Goal: Task Accomplishment & Management: Manage account settings

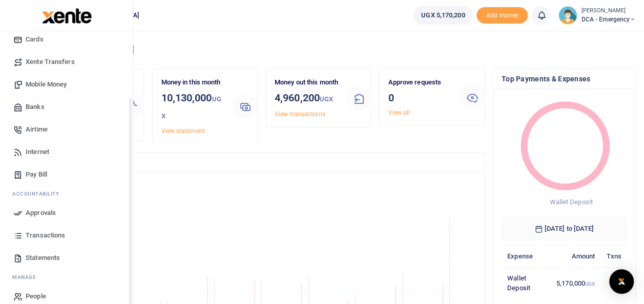
scroll to position [83, 0]
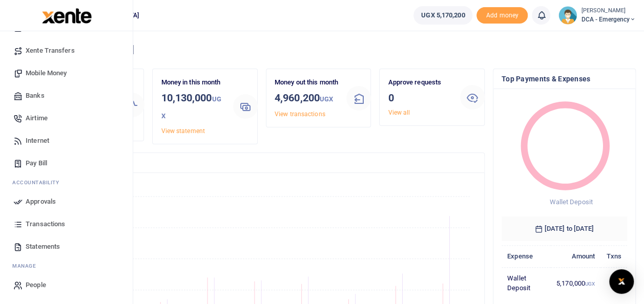
click at [48, 222] on span "Transactions" at bounding box center [45, 224] width 39 height 10
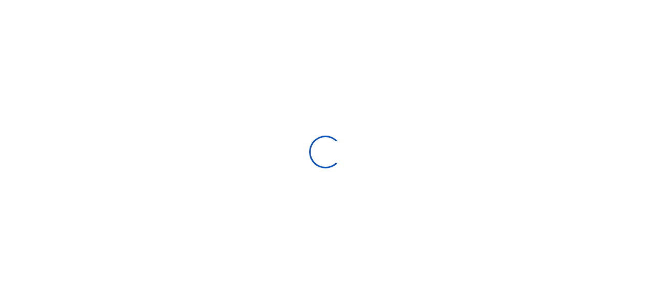
select select
type input "07/31/2025 - 08/29/2025"
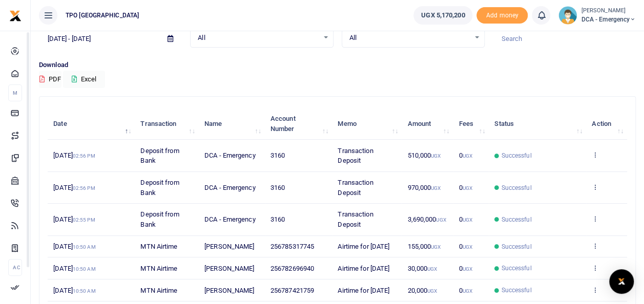
click at [251, 70] on div "Download PDF Excel" at bounding box center [337, 74] width 596 height 28
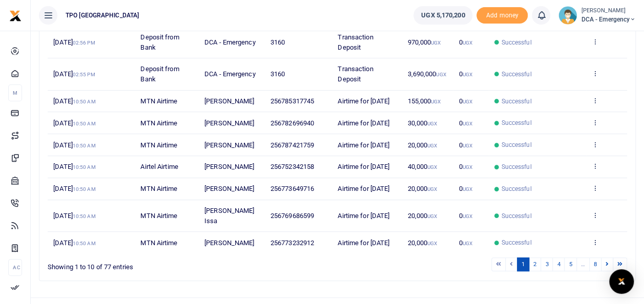
scroll to position [17, 0]
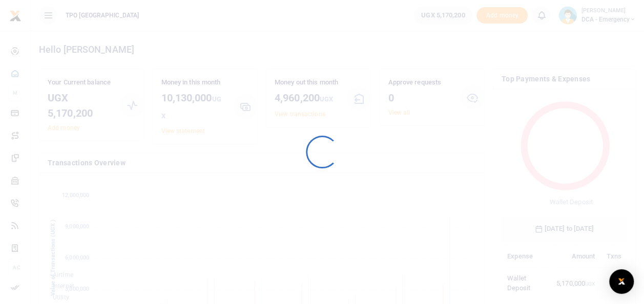
scroll to position [136, 118]
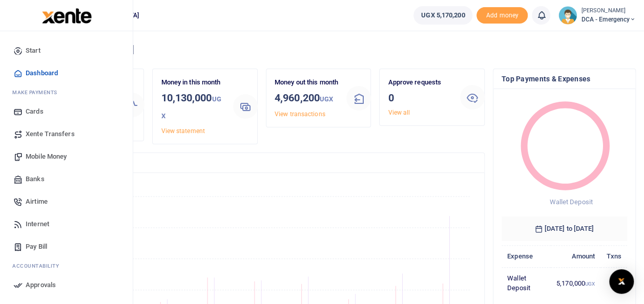
click at [45, 154] on span "Mobile Money" at bounding box center [46, 157] width 41 height 10
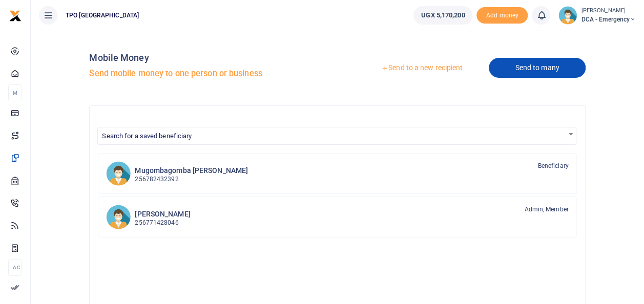
click at [539, 66] on link "Send to many" at bounding box center [536, 68] width 96 height 20
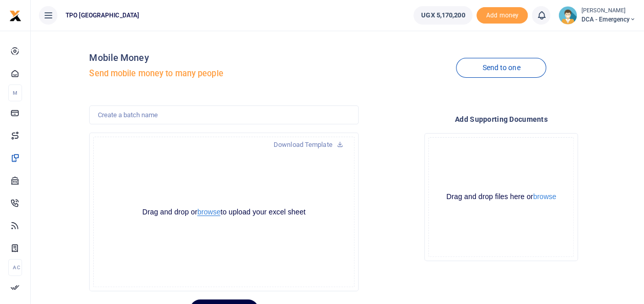
click at [214, 213] on button "browse" at bounding box center [208, 212] width 23 height 8
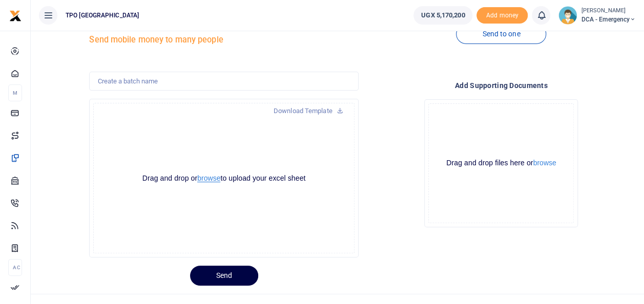
scroll to position [50, 0]
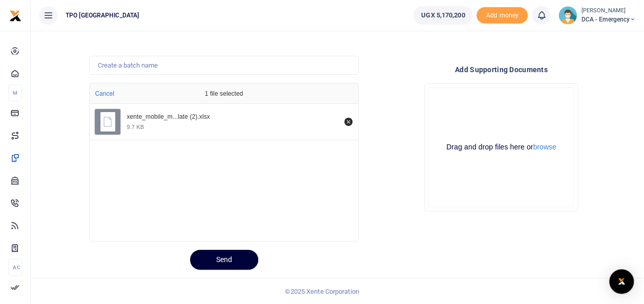
click at [241, 254] on button "Send" at bounding box center [224, 260] width 68 height 20
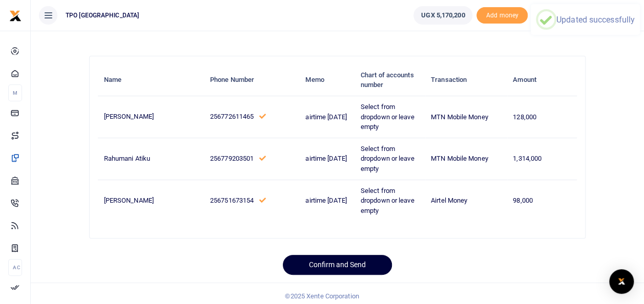
click at [352, 259] on button "Confirm and Send" at bounding box center [337, 265] width 109 height 20
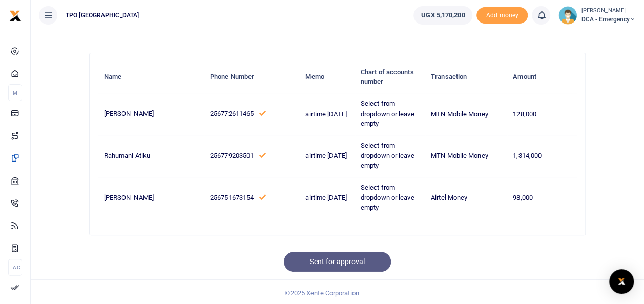
scroll to position [54, 0]
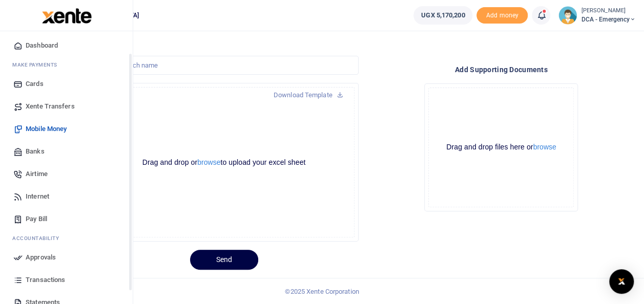
scroll to position [51, 0]
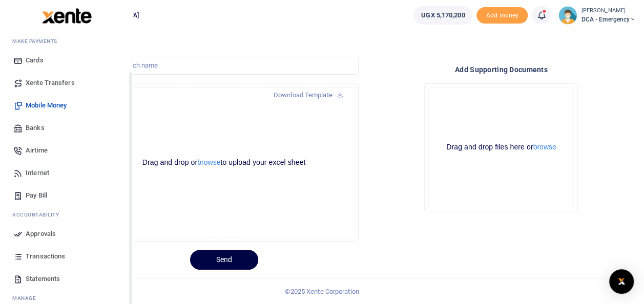
click at [52, 232] on span "Approvals" at bounding box center [41, 234] width 30 height 10
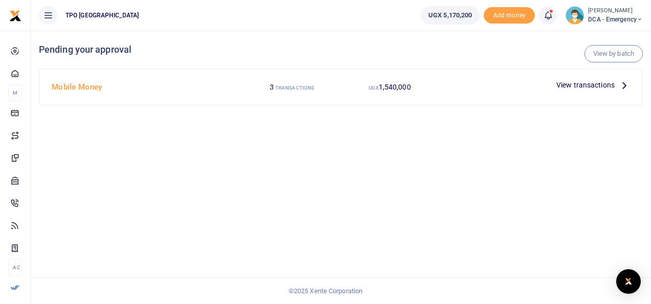
click at [569, 86] on span "View transactions" at bounding box center [586, 84] width 58 height 11
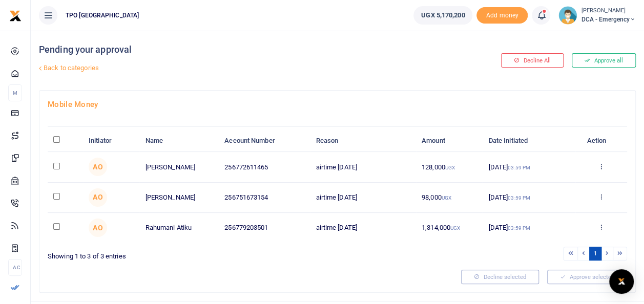
click at [58, 138] on input "\a \a : activate to sort column descending" at bounding box center [56, 139] width 7 height 7
checkbox input "true"
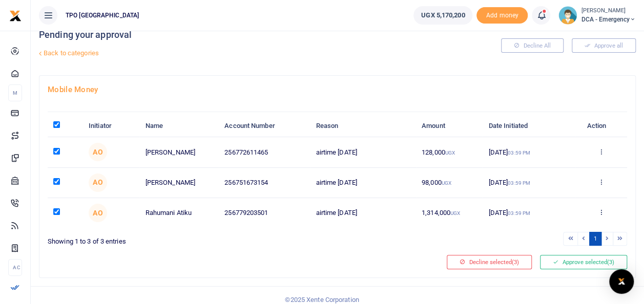
scroll to position [22, 0]
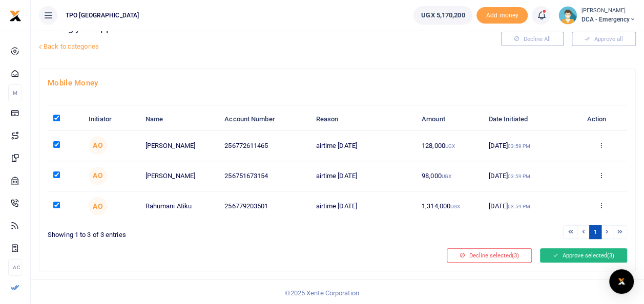
click at [560, 259] on button "Approve selected (3)" at bounding box center [583, 255] width 87 height 14
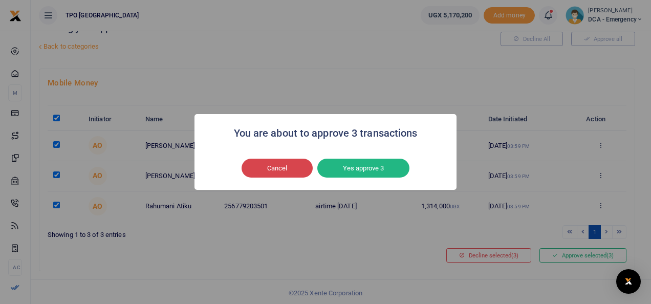
click at [334, 173] on button "Yes approve 3" at bounding box center [363, 168] width 92 height 19
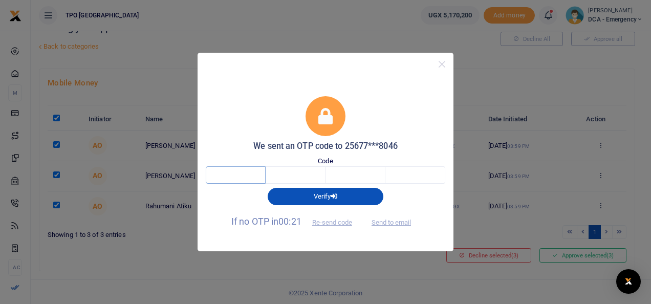
click at [241, 179] on input "text" at bounding box center [236, 174] width 60 height 17
type input "0"
type input "6"
type input "0"
type input "5"
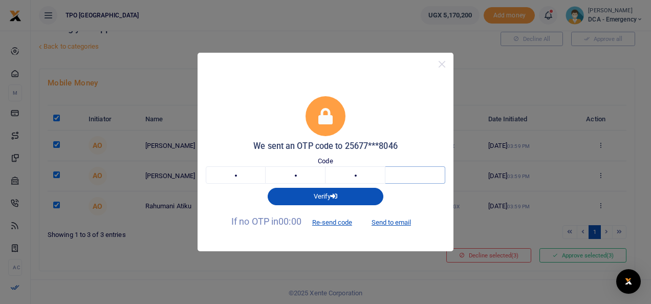
type input "4"
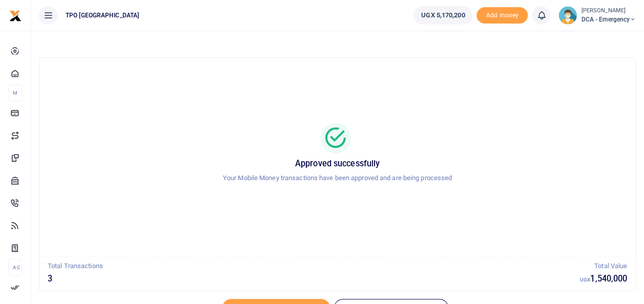
scroll to position [50, 0]
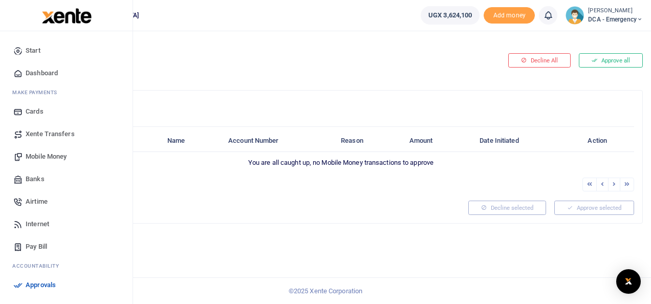
click at [44, 204] on span "Airtime" at bounding box center [37, 202] width 22 height 10
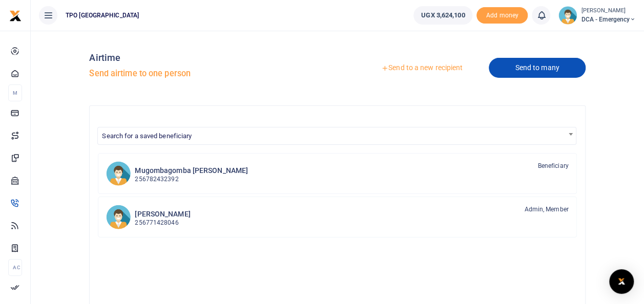
click at [510, 70] on link "Send to many" at bounding box center [536, 68] width 96 height 20
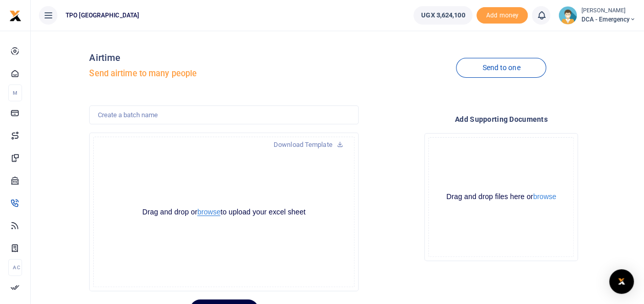
click at [209, 210] on button "browse" at bounding box center [208, 212] width 23 height 8
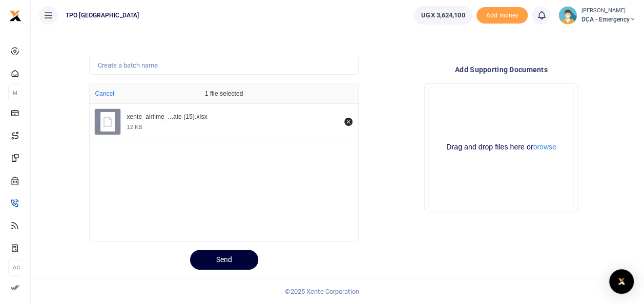
click at [223, 260] on button "Send" at bounding box center [224, 260] width 68 height 20
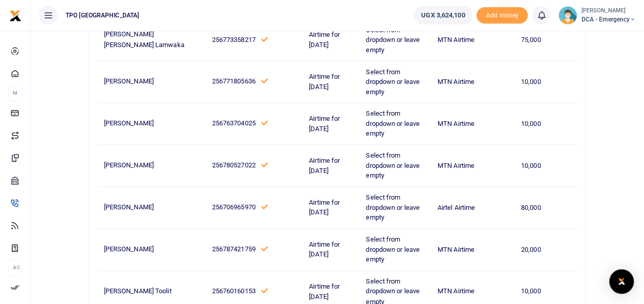
scroll to position [2726, 0]
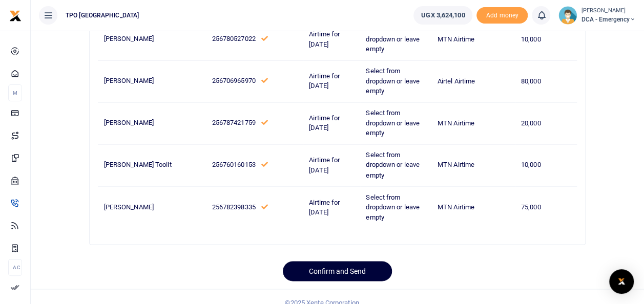
click at [320, 261] on button "Confirm and Send" at bounding box center [337, 271] width 109 height 20
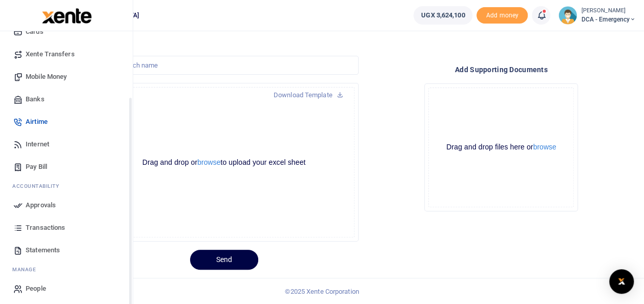
scroll to position [83, 0]
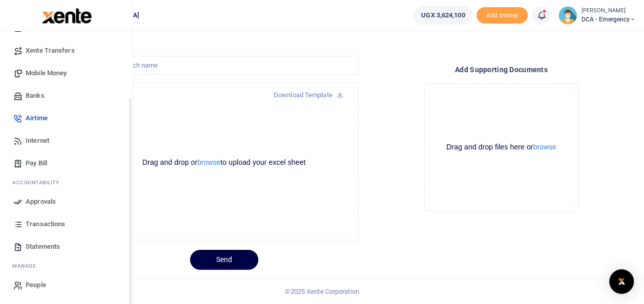
click at [46, 204] on span "Approvals" at bounding box center [41, 202] width 30 height 10
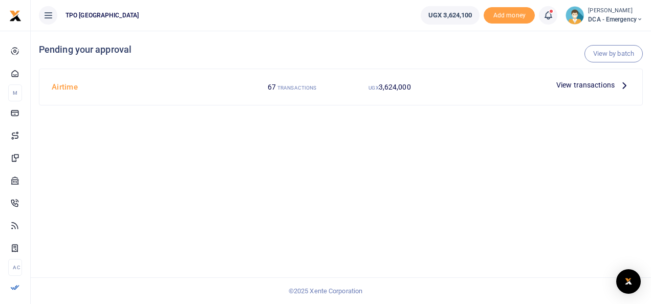
click at [567, 88] on span "View transactions" at bounding box center [586, 84] width 58 height 11
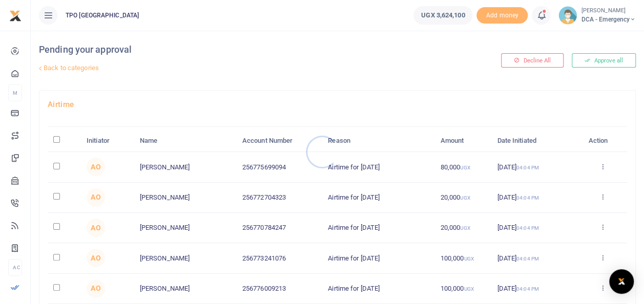
click at [57, 141] on div at bounding box center [322, 152] width 644 height 304
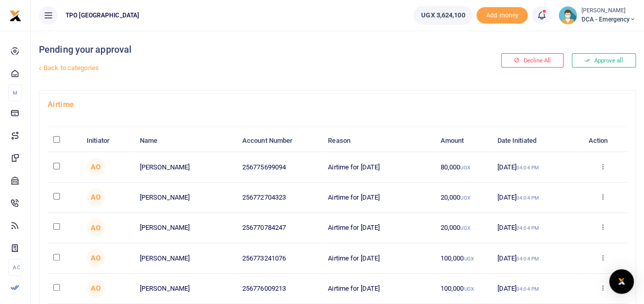
click at [55, 137] on input "\a \a : activate to sort column descending" at bounding box center [56, 139] width 7 height 7
checkbox input "false"
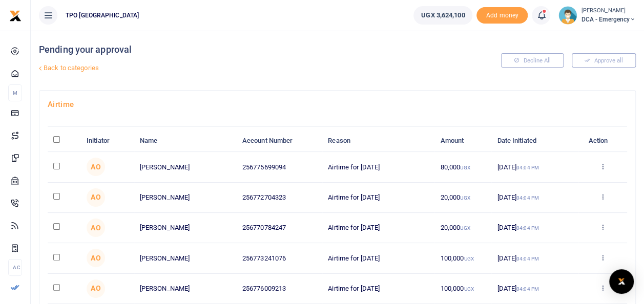
checkbox input "false"
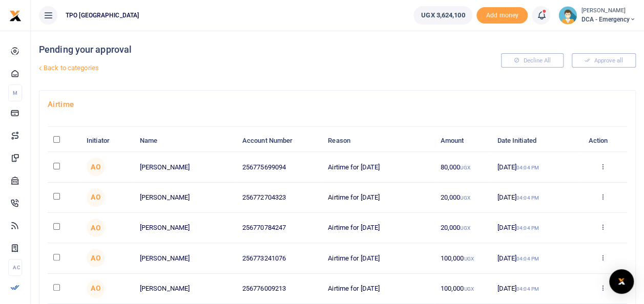
checkbox input "false"
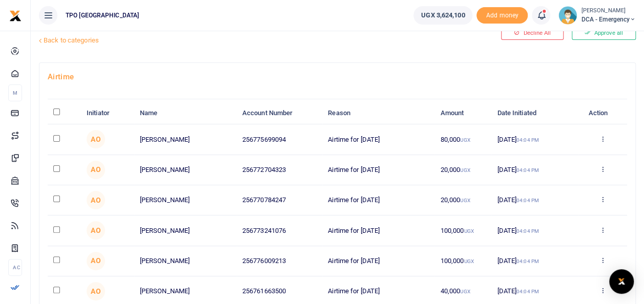
scroll to position [51, 0]
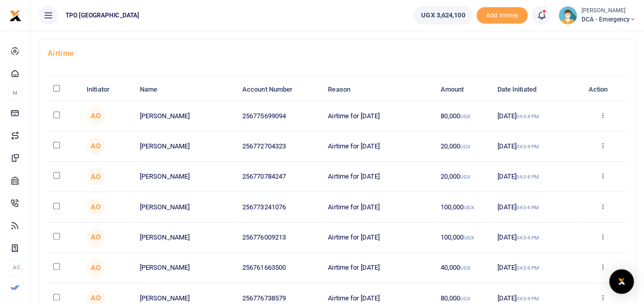
click at [58, 85] on input "\a \a : activate to sort column descending" at bounding box center [56, 88] width 7 height 7
checkbox input "true"
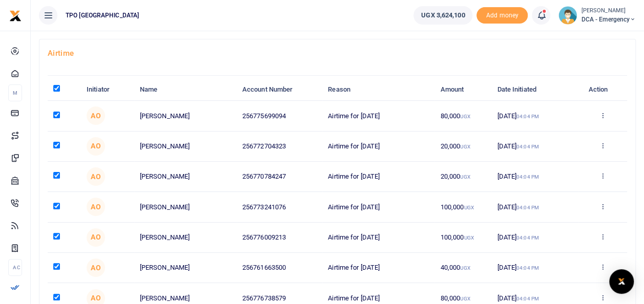
checkbox input "true"
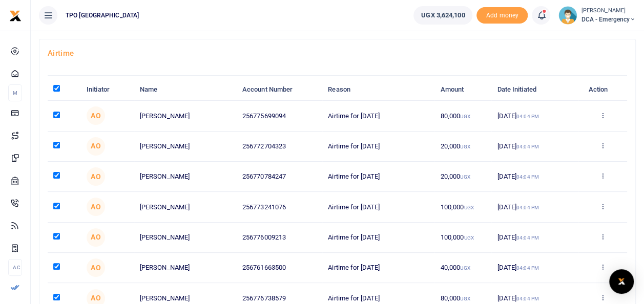
checkbox input "true"
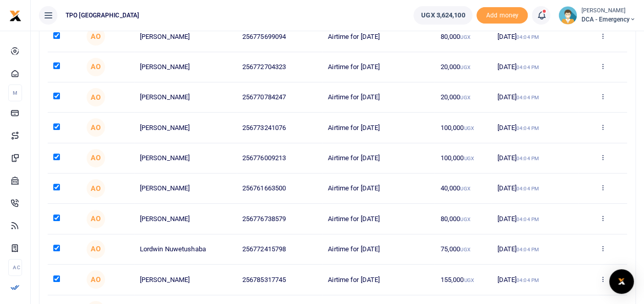
scroll to position [233, 0]
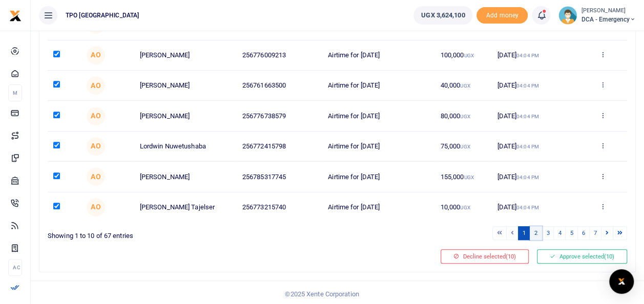
click at [538, 229] on link "2" at bounding box center [535, 233] width 12 height 14
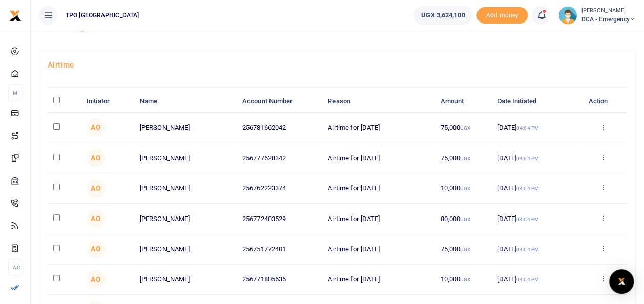
scroll to position [0, 0]
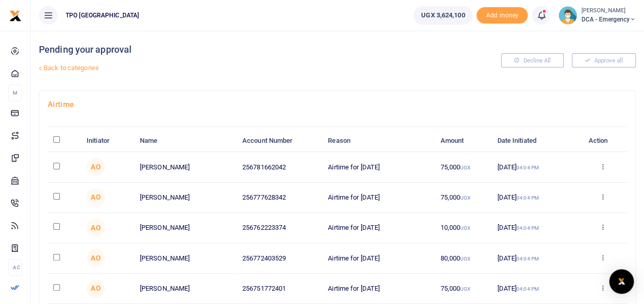
click at [52, 138] on th "\a \a : activate to sort column descending" at bounding box center [64, 141] width 33 height 22
click at [55, 141] on input "\a \a : activate to sort column descending" at bounding box center [56, 139] width 7 height 7
checkbox input "true"
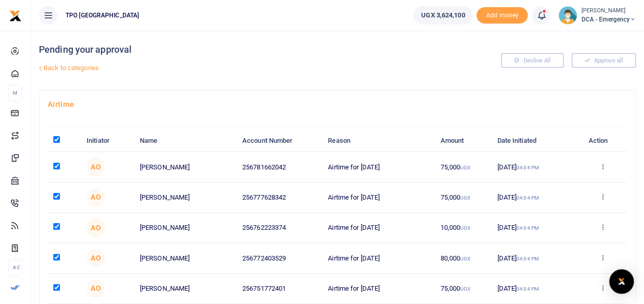
checkbox input "true"
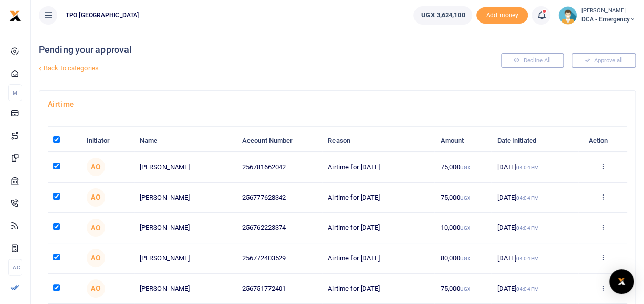
checkbox input "true"
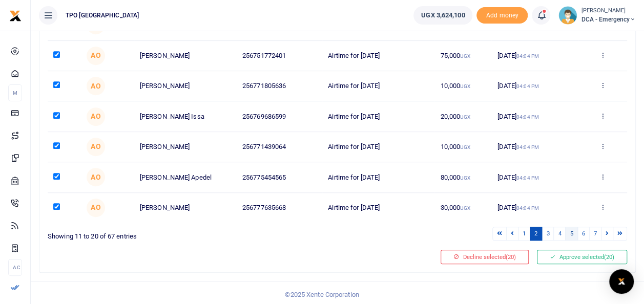
scroll to position [233, 0]
click at [549, 228] on link "3" at bounding box center [547, 233] width 12 height 14
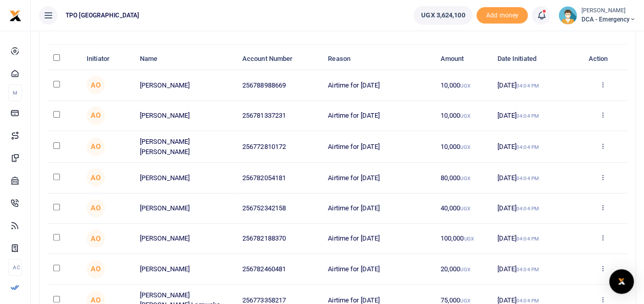
scroll to position [0, 0]
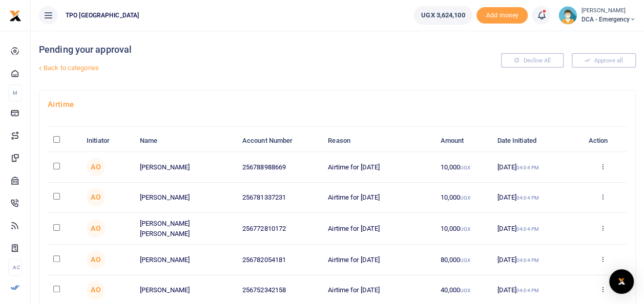
click at [56, 139] on input "\a \a : activate to sort column descending" at bounding box center [56, 139] width 7 height 7
checkbox input "true"
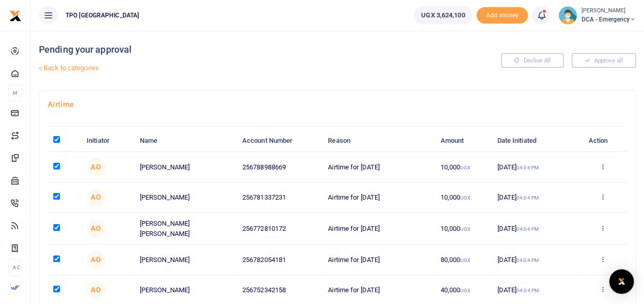
checkbox input "true"
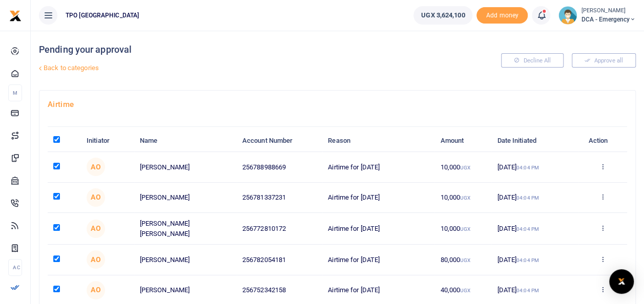
checkbox input "true"
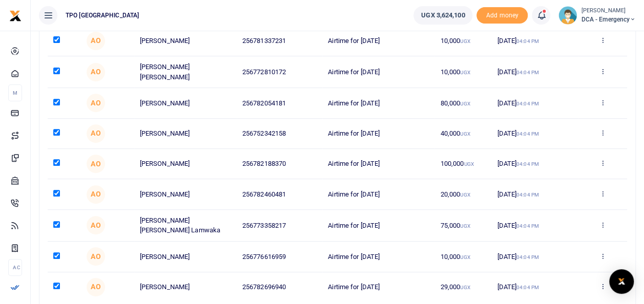
scroll to position [233, 0]
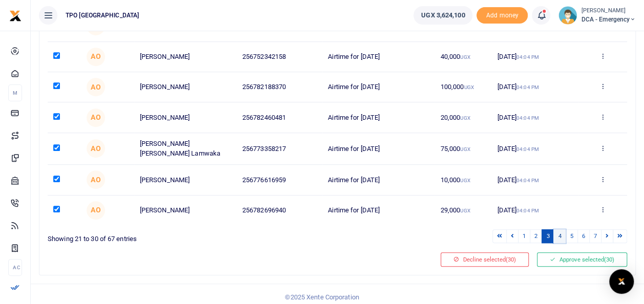
click at [562, 230] on link "4" at bounding box center [559, 236] width 12 height 14
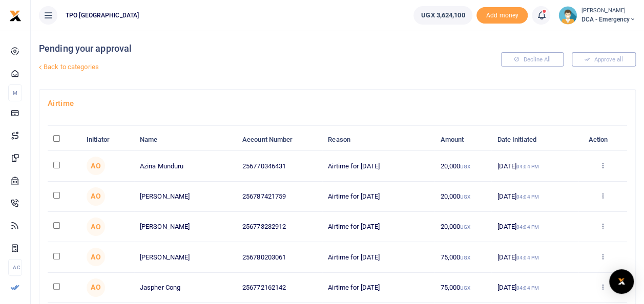
scroll to position [0, 0]
click at [55, 139] on input "\a \a : activate to sort column descending" at bounding box center [56, 139] width 7 height 7
checkbox input "true"
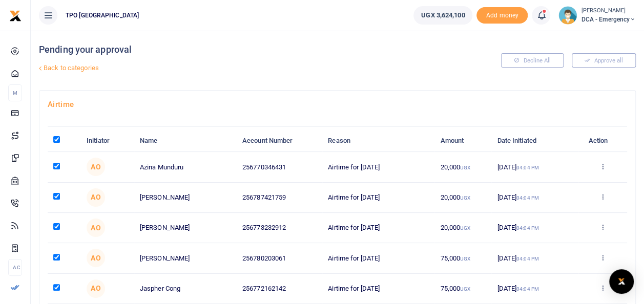
checkbox input "true"
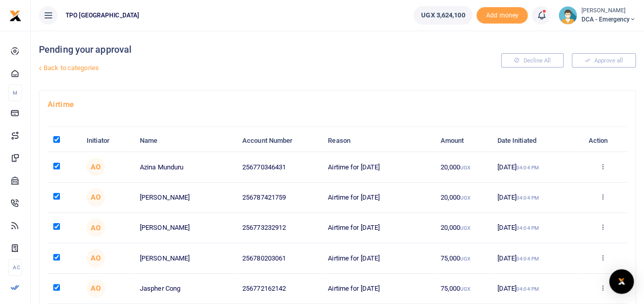
checkbox input "true"
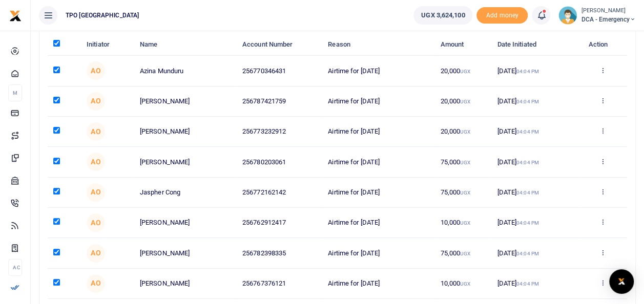
scroll to position [233, 0]
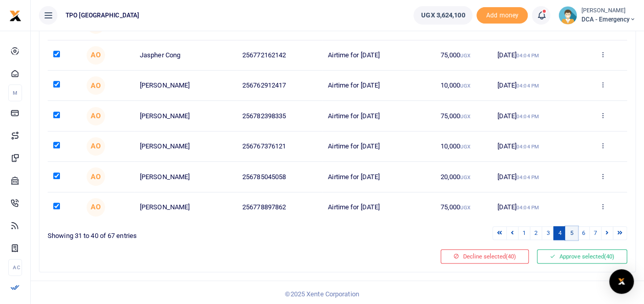
click at [572, 232] on link "5" at bounding box center [571, 233] width 12 height 14
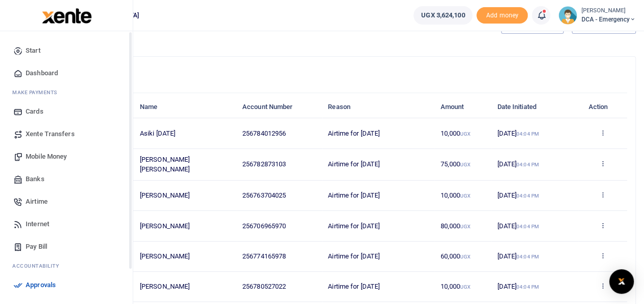
scroll to position [29, 0]
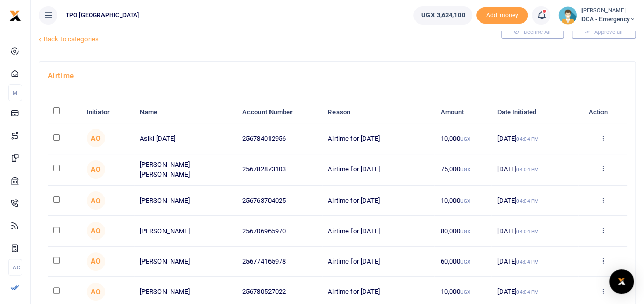
click at [54, 110] on input "\a \a : activate to sort column descending" at bounding box center [56, 111] width 7 height 7
checkbox input "true"
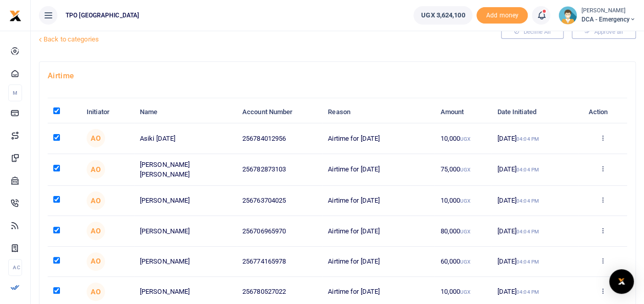
checkbox input "true"
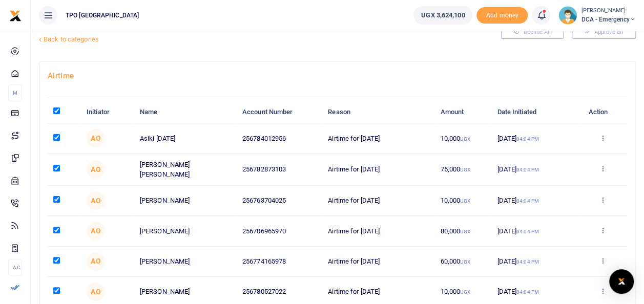
checkbox input "true"
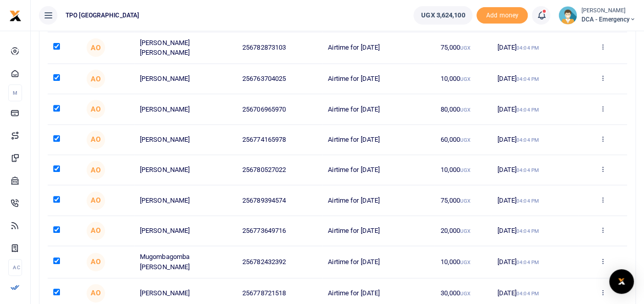
scroll to position [233, 0]
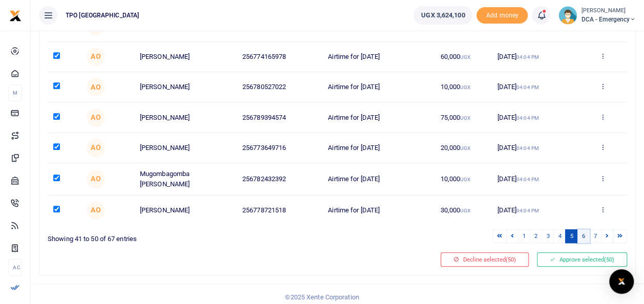
click at [587, 231] on link "6" at bounding box center [583, 236] width 12 height 14
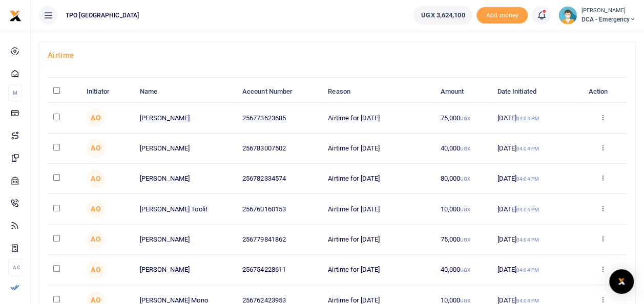
scroll to position [29, 0]
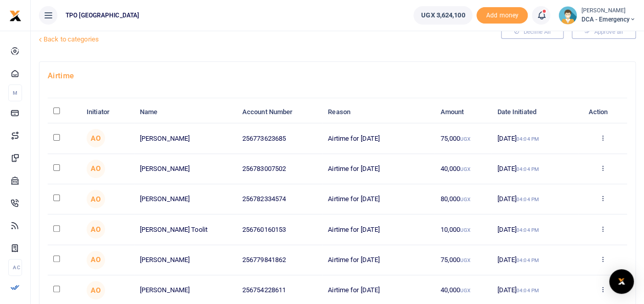
click at [53, 113] on input "\a \a : activate to sort column descending" at bounding box center [56, 111] width 7 height 7
checkbox input "true"
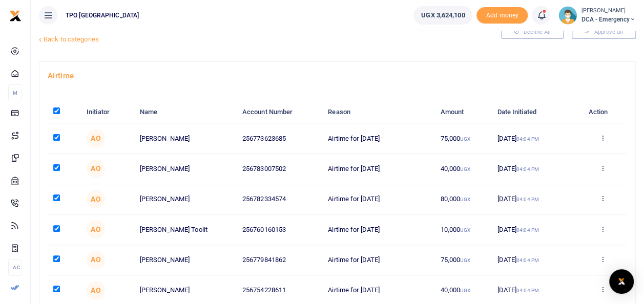
checkbox input "true"
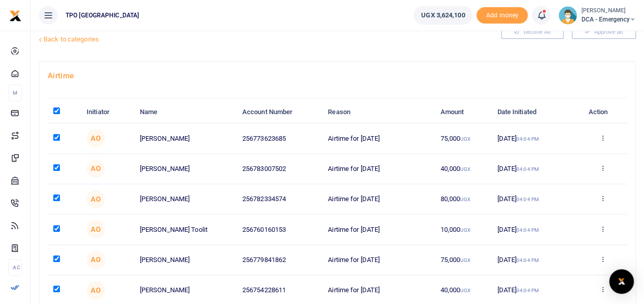
checkbox input "true"
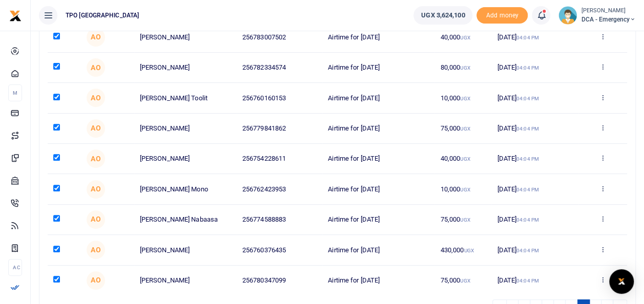
scroll to position [233, 0]
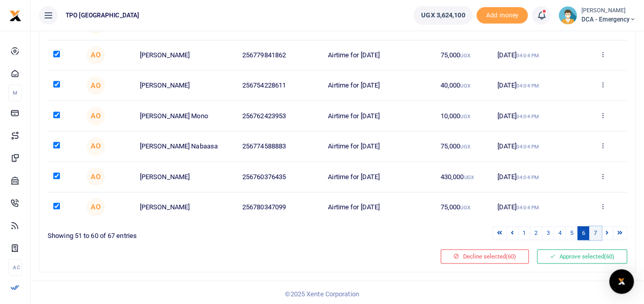
click at [598, 230] on link "7" at bounding box center [595, 233] width 12 height 14
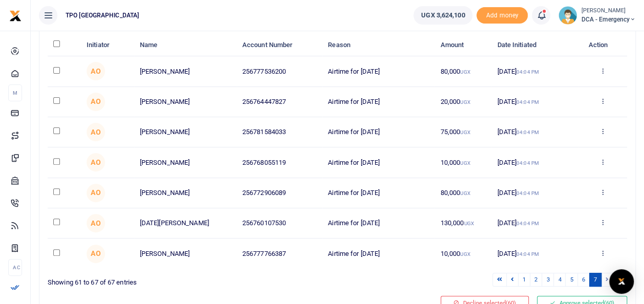
scroll to position [0, 0]
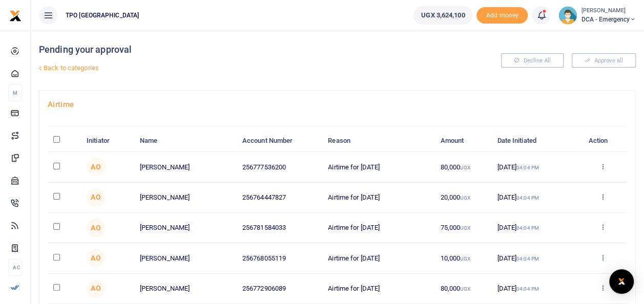
click at [57, 140] on input "\a \a : activate to sort column descending" at bounding box center [56, 139] width 7 height 7
checkbox input "true"
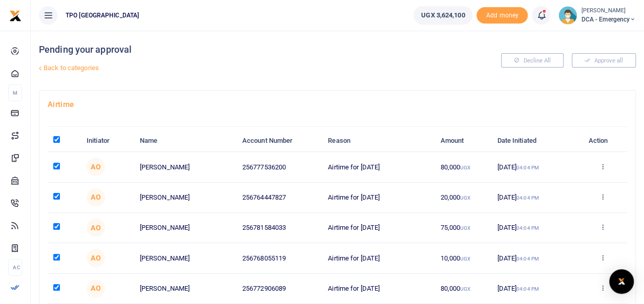
checkbox input "true"
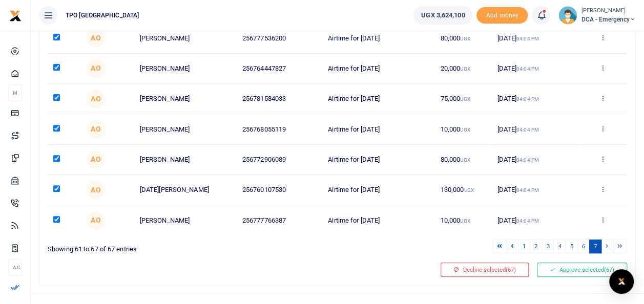
scroll to position [142, 0]
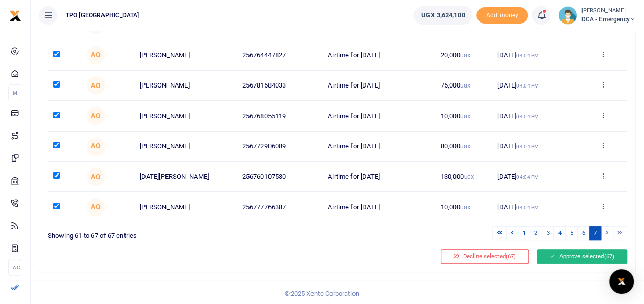
click at [564, 250] on button "Approve selected (67)" at bounding box center [582, 256] width 90 height 14
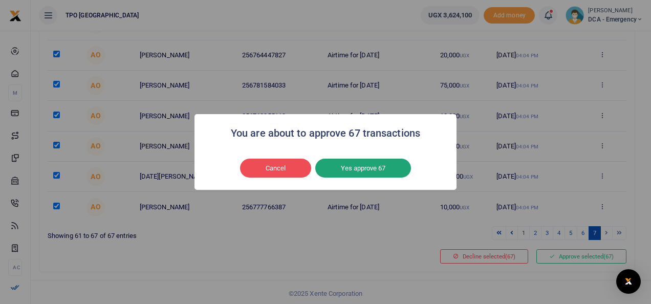
click at [372, 172] on button "Yes approve 67" at bounding box center [363, 168] width 96 height 19
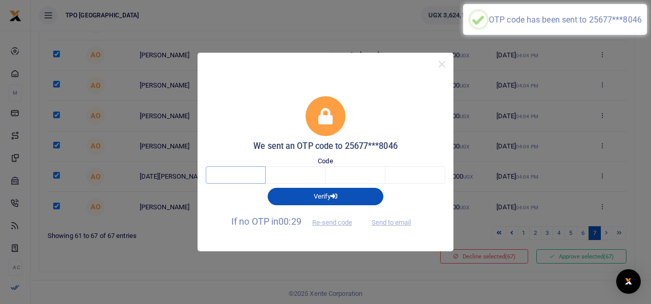
click at [240, 171] on input "text" at bounding box center [236, 174] width 60 height 17
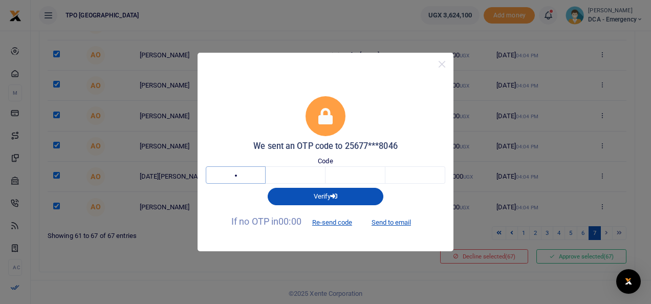
type input "4"
type input "7"
type input "1"
type input "8"
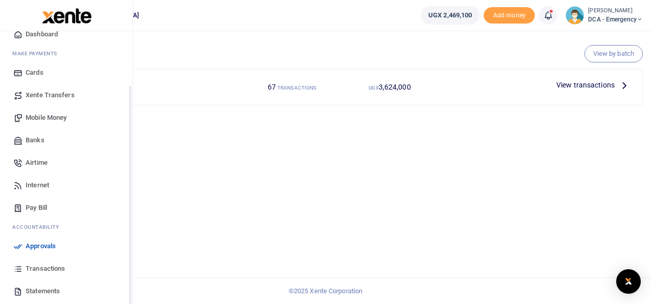
scroll to position [83, 0]
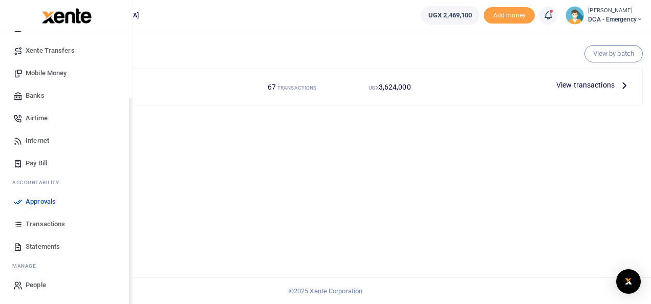
click at [57, 229] on link "Transactions" at bounding box center [66, 224] width 116 height 23
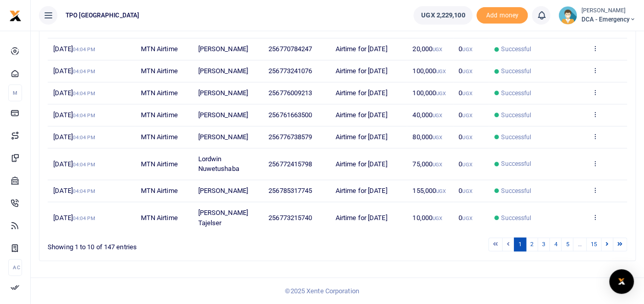
scroll to position [273, 0]
click at [532, 245] on link "2" at bounding box center [531, 245] width 12 height 14
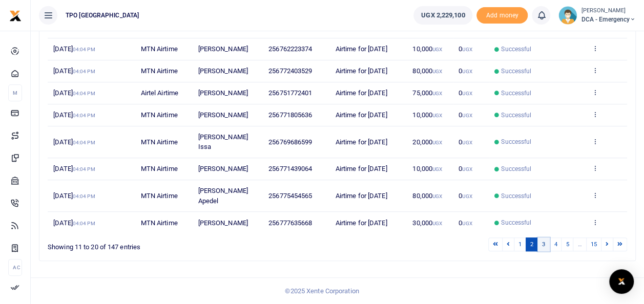
click at [546, 247] on link "3" at bounding box center [543, 245] width 12 height 14
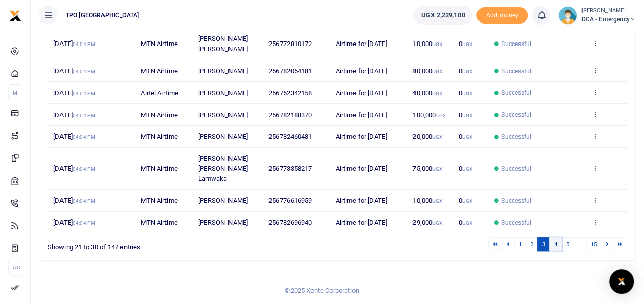
click at [558, 248] on link "4" at bounding box center [555, 245] width 12 height 14
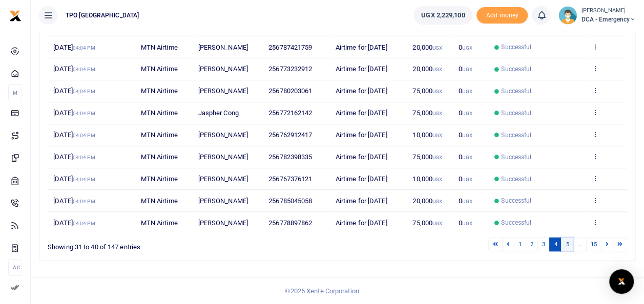
click at [569, 244] on link "5" at bounding box center [567, 245] width 12 height 14
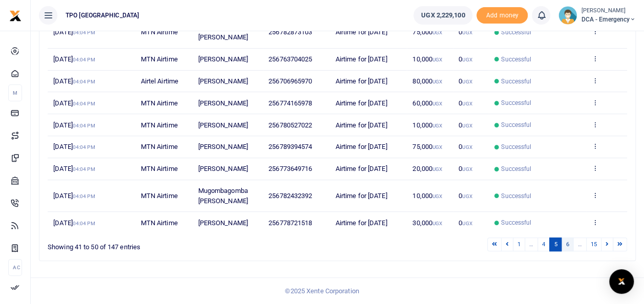
click at [565, 242] on link "6" at bounding box center [567, 245] width 12 height 14
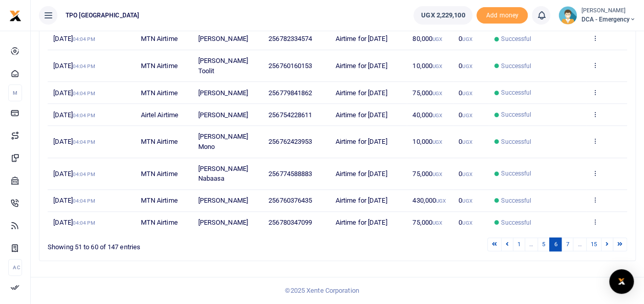
scroll to position [284, 0]
click at [568, 246] on link "7" at bounding box center [567, 245] width 12 height 14
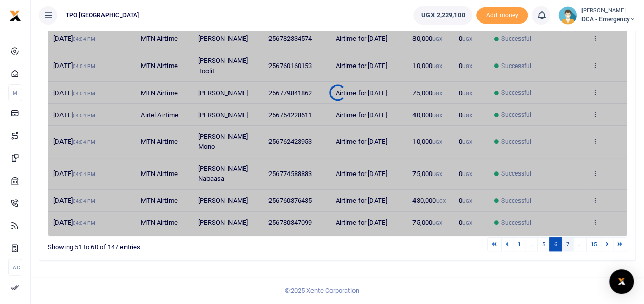
scroll to position [273, 0]
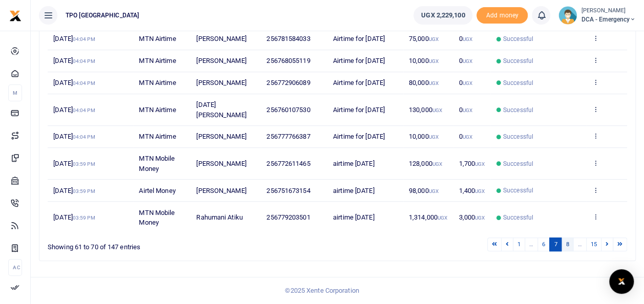
click at [567, 245] on link "8" at bounding box center [567, 245] width 12 height 14
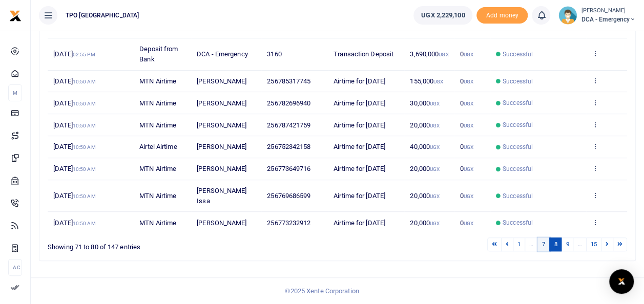
click at [544, 248] on link "7" at bounding box center [543, 245] width 12 height 14
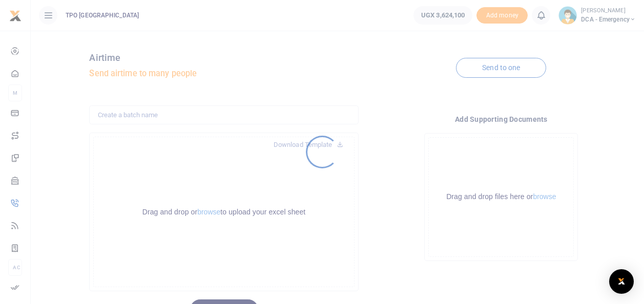
scroll to position [50, 0]
